Goal: Task Accomplishment & Management: Use online tool/utility

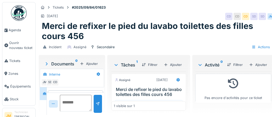
scroll to position [15, 0]
click at [261, 65] on div "Ajouter" at bounding box center [258, 64] width 22 height 7
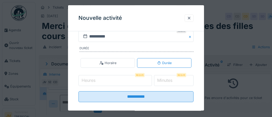
scroll to position [110, 0]
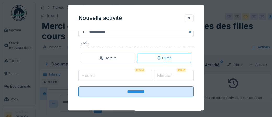
click at [109, 75] on input "Heures" at bounding box center [114, 75] width 73 height 11
type input "*"
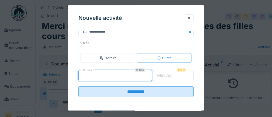
type input "*"
click at [172, 73] on label "Minutes" at bounding box center [164, 76] width 17 height 6
click at [172, 73] on input "*" at bounding box center [174, 75] width 40 height 11
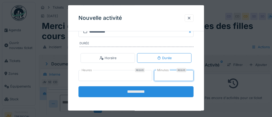
type input "**"
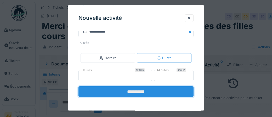
click at [134, 94] on input "**********" at bounding box center [135, 91] width 115 height 11
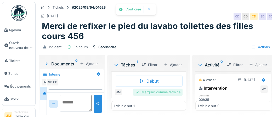
scroll to position [30, 0]
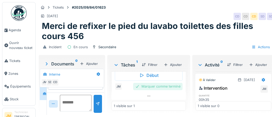
click at [149, 87] on div "Marquer comme terminé" at bounding box center [157, 86] width 49 height 7
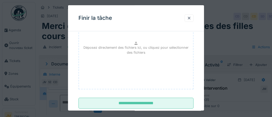
scroll to position [85, 0]
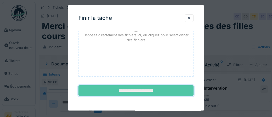
click at [142, 93] on input "**********" at bounding box center [135, 91] width 115 height 11
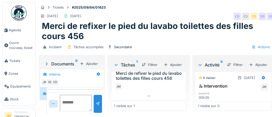
scroll to position [5, 0]
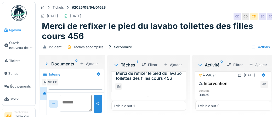
click at [13, 31] on span "Agenda" at bounding box center [21, 30] width 25 height 5
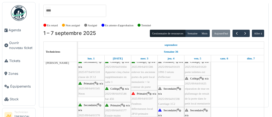
scroll to position [137, 0]
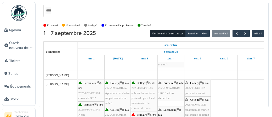
click at [196, 92] on span "porte toilettes ext 456" at bounding box center [195, 96] width 20 height 8
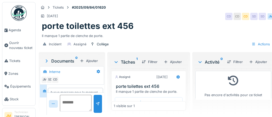
scroll to position [12, 0]
click at [261, 61] on div "Ajouter" at bounding box center [258, 61] width 22 height 7
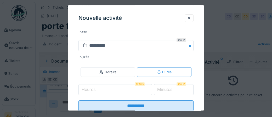
scroll to position [97, 0]
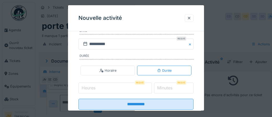
click at [99, 87] on input "Heures" at bounding box center [114, 88] width 73 height 11
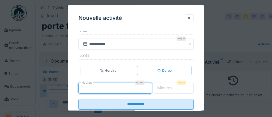
type input "*"
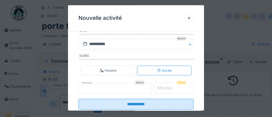
click at [167, 88] on label "Minutes" at bounding box center [164, 88] width 17 height 6
click at [167, 88] on input "*" at bounding box center [174, 88] width 40 height 11
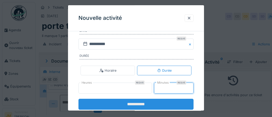
type input "**"
click at [140, 105] on input "**********" at bounding box center [135, 104] width 115 height 11
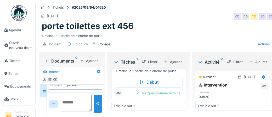
scroll to position [24, 0]
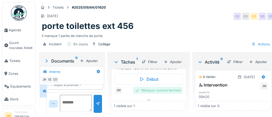
click at [164, 90] on div "Marquer comme terminé" at bounding box center [157, 90] width 49 height 7
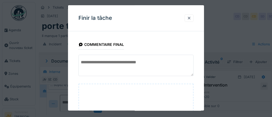
scroll to position [85, 0]
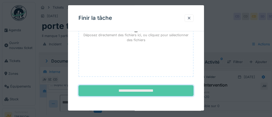
click at [141, 92] on input "**********" at bounding box center [135, 91] width 115 height 11
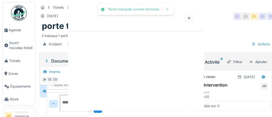
scroll to position [0, 0]
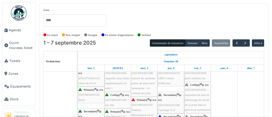
click at [21, 15] on img at bounding box center [19, 13] width 16 height 16
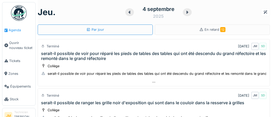
click at [14, 31] on span "Agenda" at bounding box center [21, 30] width 25 height 5
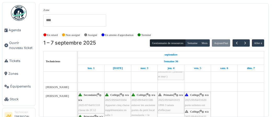
scroll to position [119, 0]
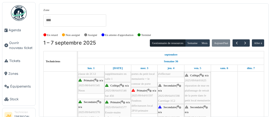
click at [192, 87] on div "Collège | n/a 2025/09/64/01625 réparation de mur en plafonnage de retrait de la…" at bounding box center [197, 88] width 25 height 30
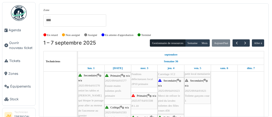
click at [197, 89] on span "2025/09/64/01621" at bounding box center [195, 90] width 21 height 3
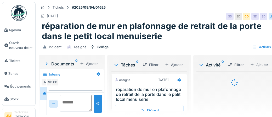
scroll to position [15, 0]
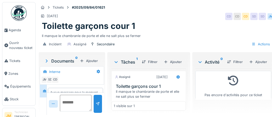
scroll to position [12, 0]
